Goal: Task Accomplishment & Management: Use online tool/utility

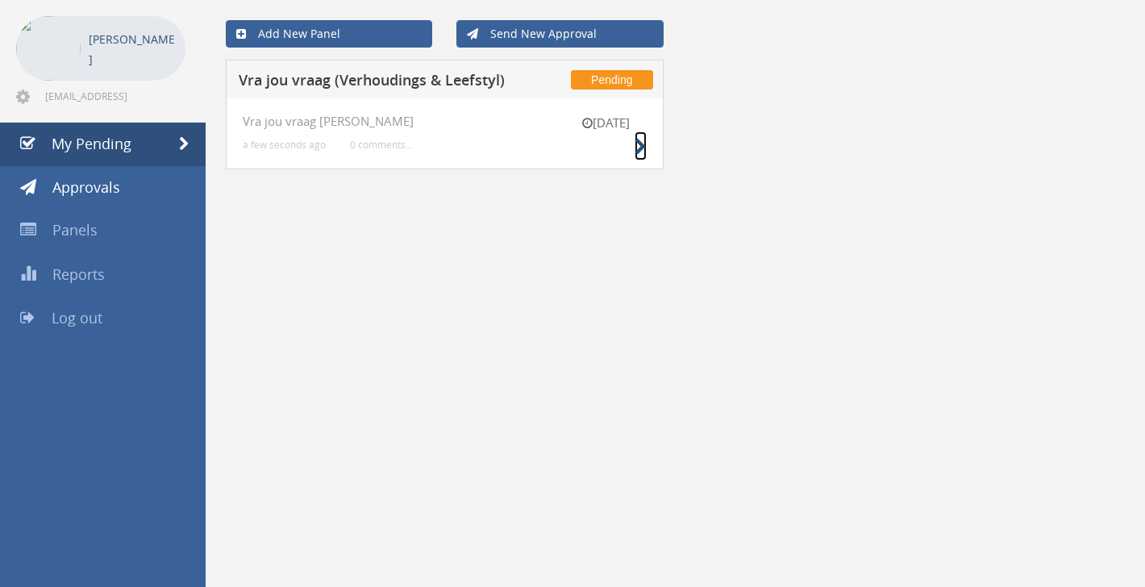
click at [644, 150] on icon at bounding box center [641, 147] width 12 height 17
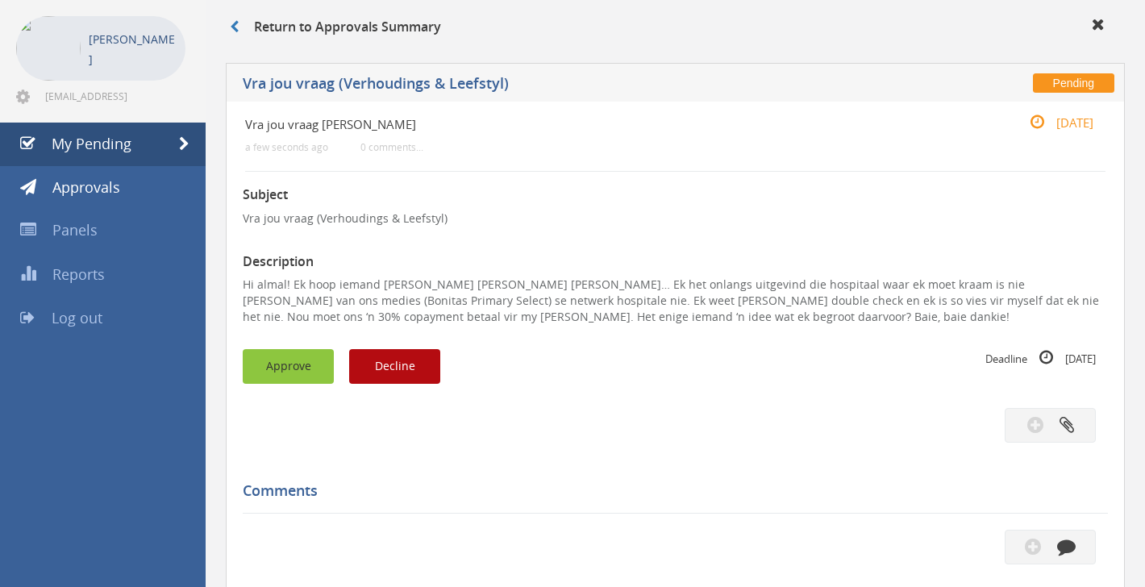
click at [278, 366] on button "Approve" at bounding box center [288, 366] width 91 height 35
